Goal: Information Seeking & Learning: Learn about a topic

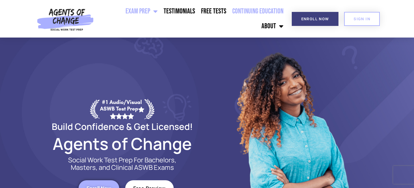
click at [229, 15] on link "Continuing Education" at bounding box center [257, 11] width 57 height 15
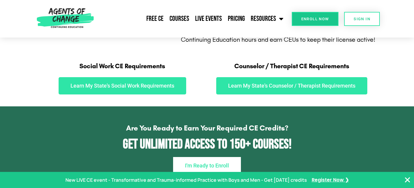
scroll to position [330, 0]
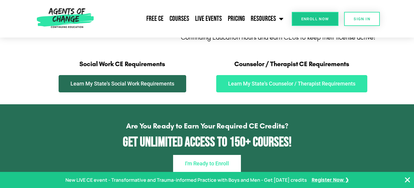
click at [141, 82] on span "Learn My State's Social Work Requirements" at bounding box center [122, 83] width 104 height 5
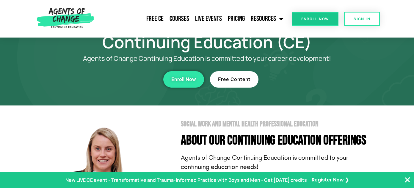
scroll to position [0, 0]
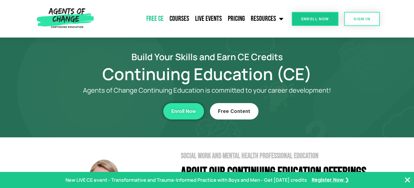
click at [159, 19] on link "Free CE" at bounding box center [154, 18] width 23 height 15
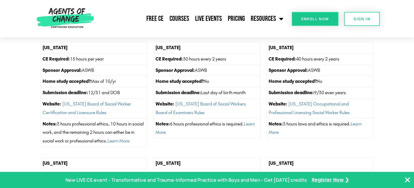
scroll to position [1900, 0]
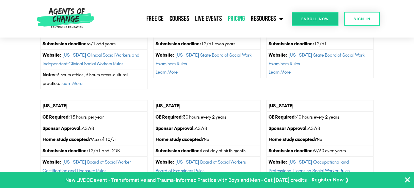
click at [239, 18] on link "Pricing" at bounding box center [236, 18] width 23 height 15
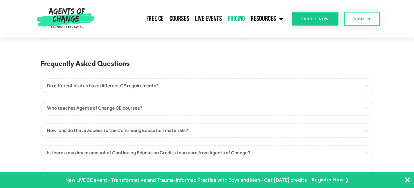
scroll to position [273, 0]
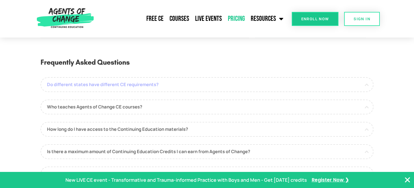
click at [182, 85] on link "Do different states have different CE requirements?" at bounding box center [206, 84] width 333 height 15
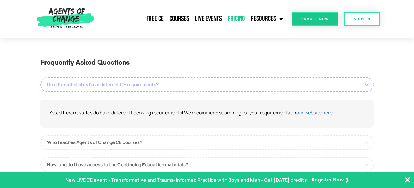
click at [182, 85] on link "Do different states have different CE requirements?" at bounding box center [206, 84] width 333 height 15
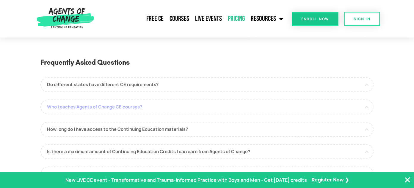
click at [169, 108] on link "Who teaches Agents of Change CE courses?" at bounding box center [206, 106] width 333 height 15
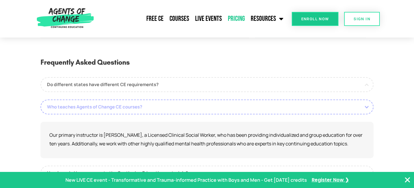
click at [169, 108] on link "Who teaches Agents of Change CE courses?" at bounding box center [206, 106] width 333 height 15
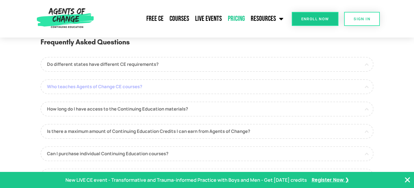
scroll to position [294, 0]
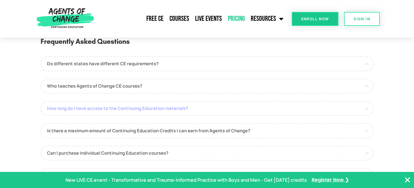
click at [168, 108] on link "How long do I have access to the Continuing Education materials?" at bounding box center [206, 108] width 333 height 15
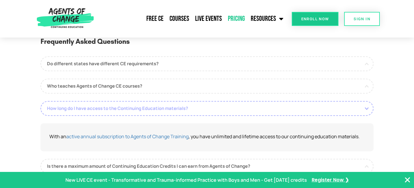
click at [168, 109] on link "How long do I have access to the Continuing Education materials?" at bounding box center [206, 108] width 333 height 15
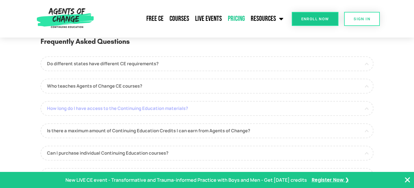
click at [168, 109] on link "How long do I have access to the Continuing Education materials?" at bounding box center [206, 108] width 333 height 15
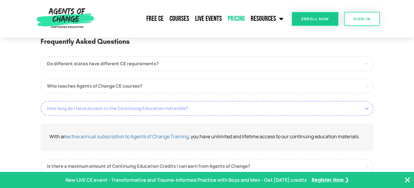
click at [168, 109] on link "How long do I have access to the Continuing Education materials?" at bounding box center [206, 108] width 333 height 15
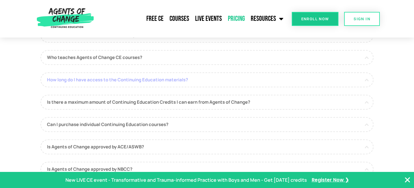
scroll to position [324, 0]
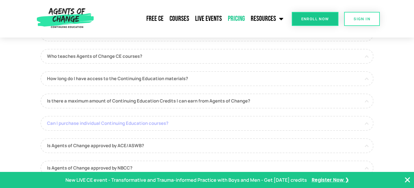
click at [161, 122] on link "Can I purchase individual Continuing Education courses?" at bounding box center [206, 123] width 333 height 15
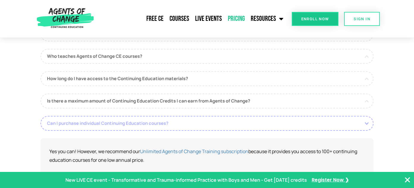
click at [161, 122] on link "Can I purchase individual Continuing Education courses?" at bounding box center [206, 123] width 333 height 15
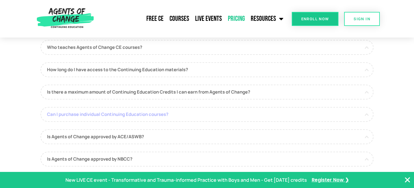
scroll to position [343, 0]
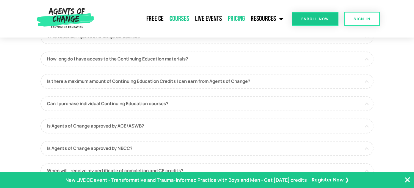
click at [182, 20] on link "Courses" at bounding box center [179, 18] width 26 height 15
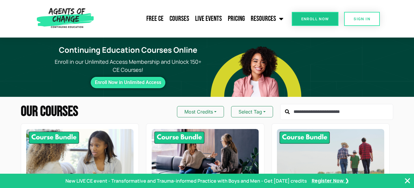
click at [312, 112] on input "text" at bounding box center [336, 112] width 113 height 16
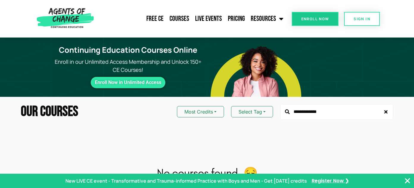
type input "**********"
drag, startPoint x: 326, startPoint y: 112, endPoint x: 292, endPoint y: 111, distance: 34.5
click at [292, 111] on input "**********" at bounding box center [336, 112] width 113 height 16
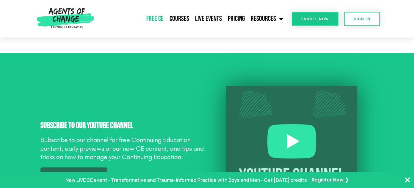
scroll to position [496, 0]
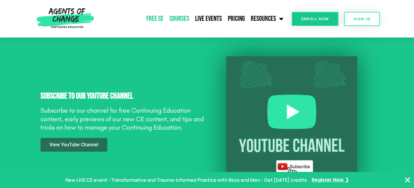
click at [184, 15] on link "Courses" at bounding box center [179, 18] width 26 height 15
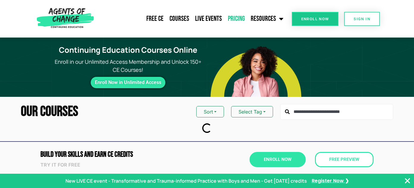
click at [231, 19] on link "Pricing" at bounding box center [236, 18] width 23 height 15
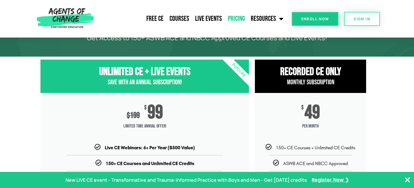
scroll to position [38, 0]
